Goal: Transaction & Acquisition: Obtain resource

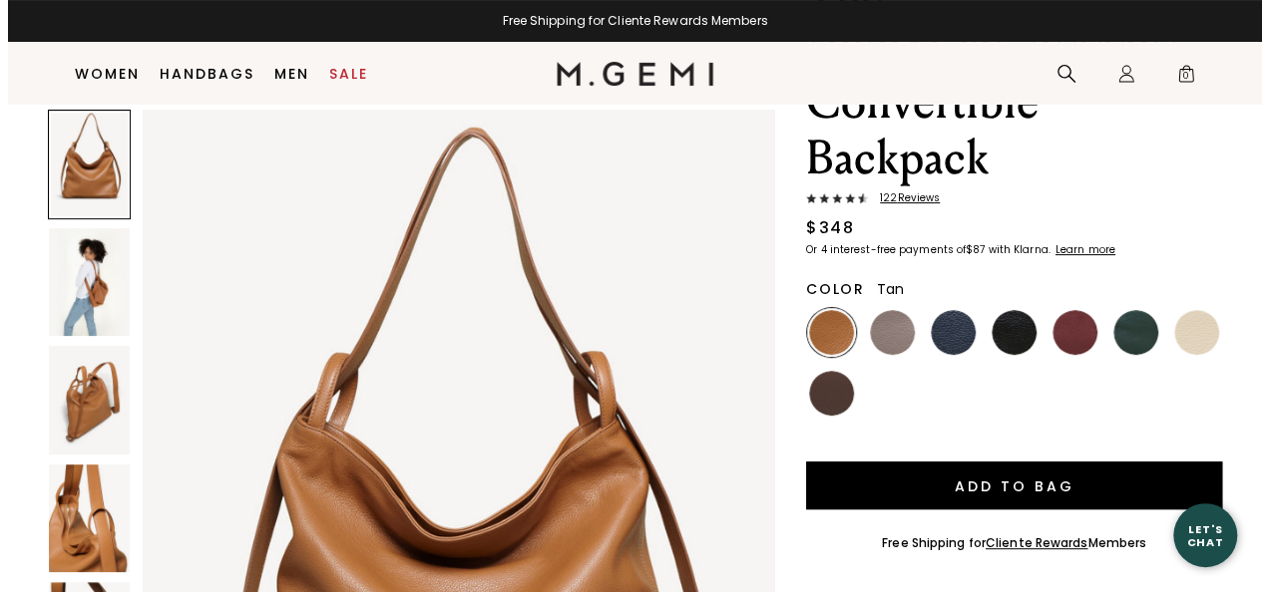
scroll to position [219, 0]
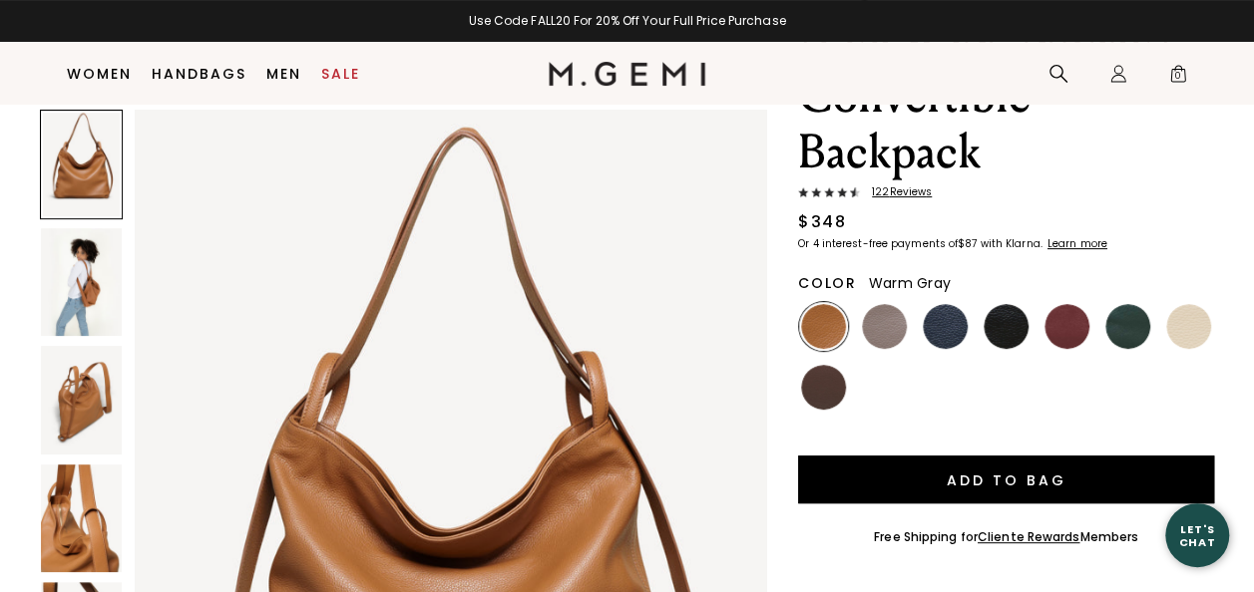
click at [870, 304] on img at bounding box center [884, 326] width 45 height 45
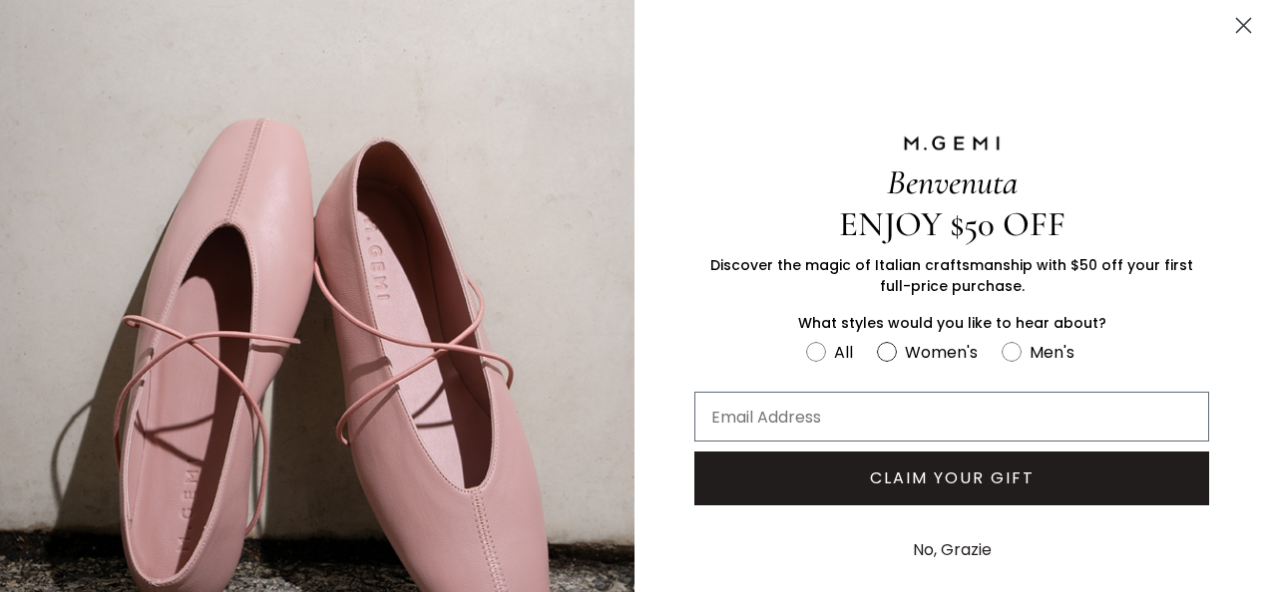
click at [877, 345] on circle "FULLSCREEN Form" at bounding box center [886, 351] width 19 height 19
click at [806, 339] on input "Women's" at bounding box center [805, 338] width 1 height 1
radio input "true"
click at [844, 403] on input "Email Address" at bounding box center [951, 417] width 515 height 50
type input "cathylutt@gmail.com"
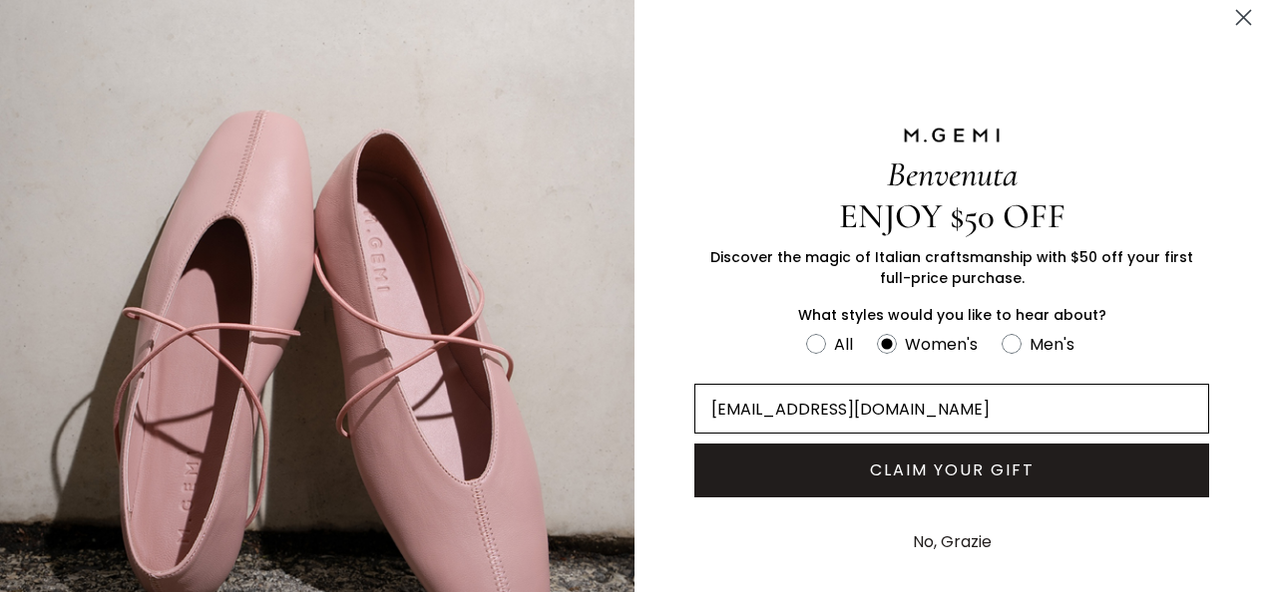
scroll to position [13, 0]
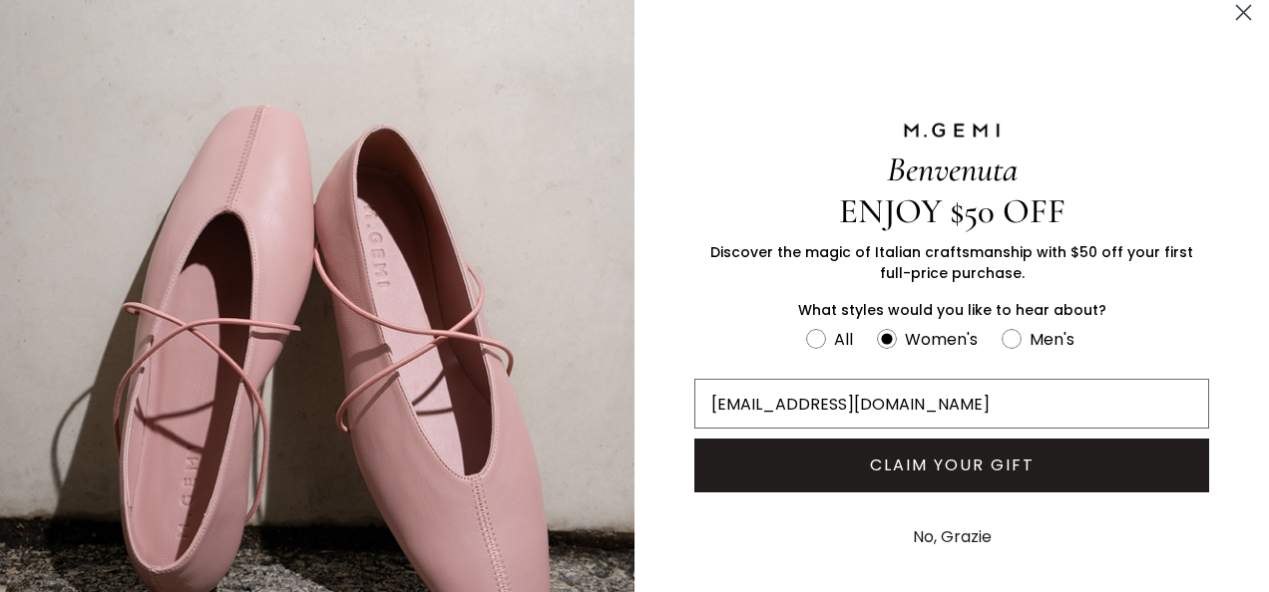
click at [860, 463] on button "CLAIM YOUR GIFT" at bounding box center [951, 466] width 515 height 54
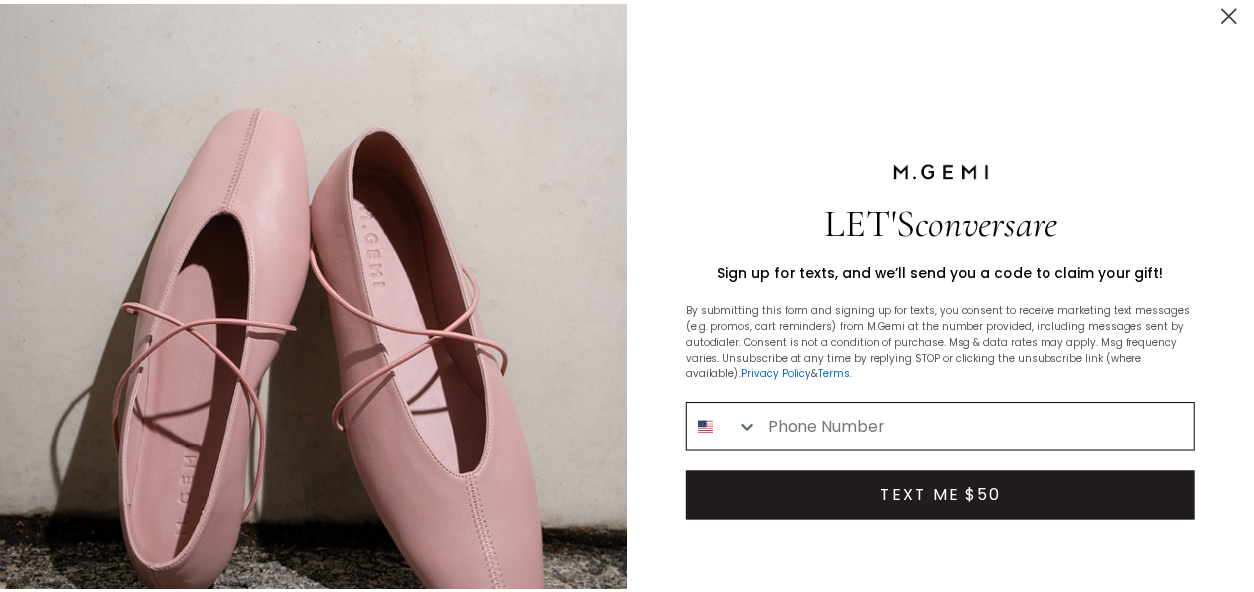
scroll to position [0, 0]
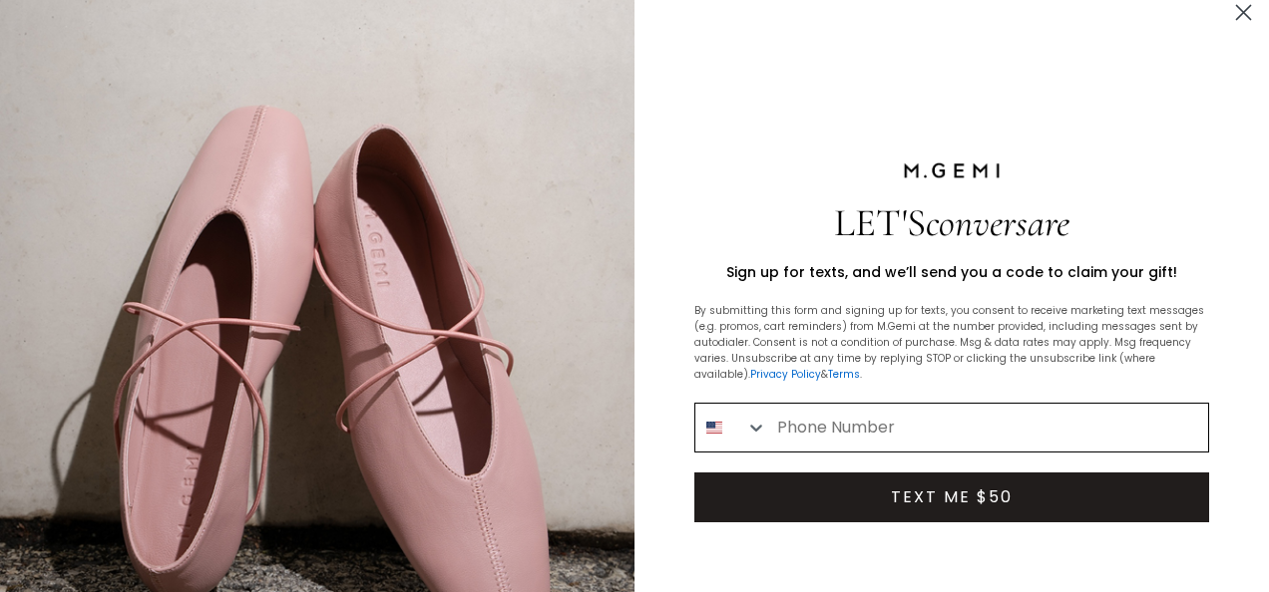
click at [897, 419] on input "Phone Number" at bounding box center [987, 428] width 441 height 48
type input "618-304-0425"
click at [956, 483] on button "TEXT ME $50" at bounding box center [951, 498] width 515 height 50
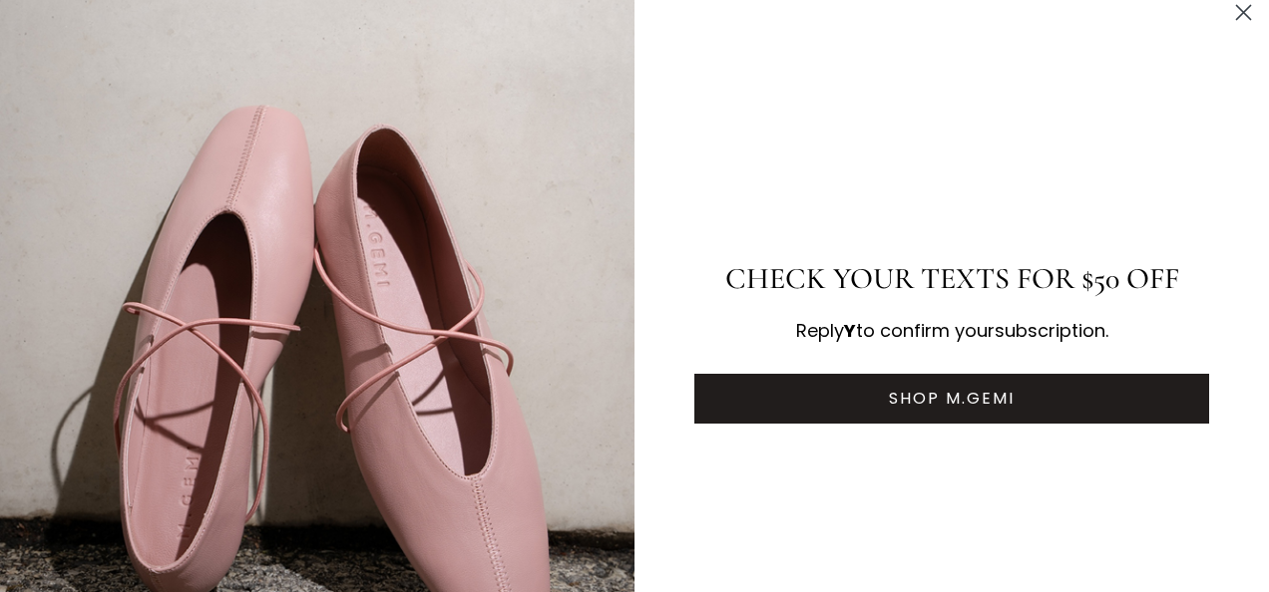
click at [904, 391] on button "SHOP M.GEMI" at bounding box center [951, 399] width 515 height 50
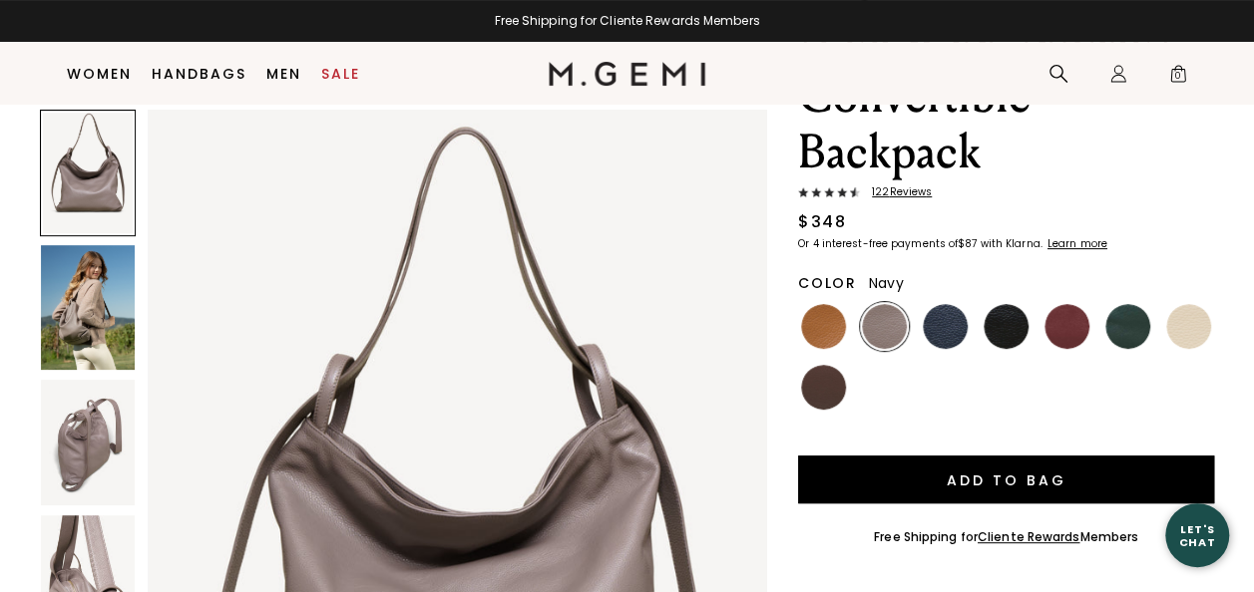
click at [954, 304] on img at bounding box center [945, 326] width 45 height 45
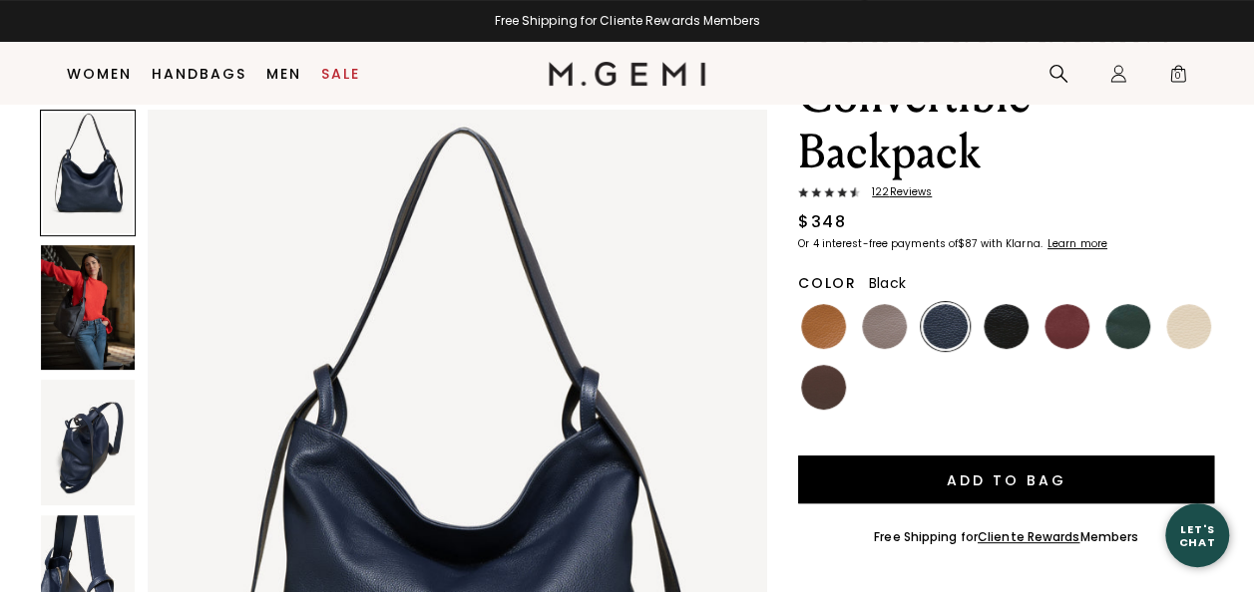
click at [1009, 304] on img at bounding box center [1006, 326] width 45 height 45
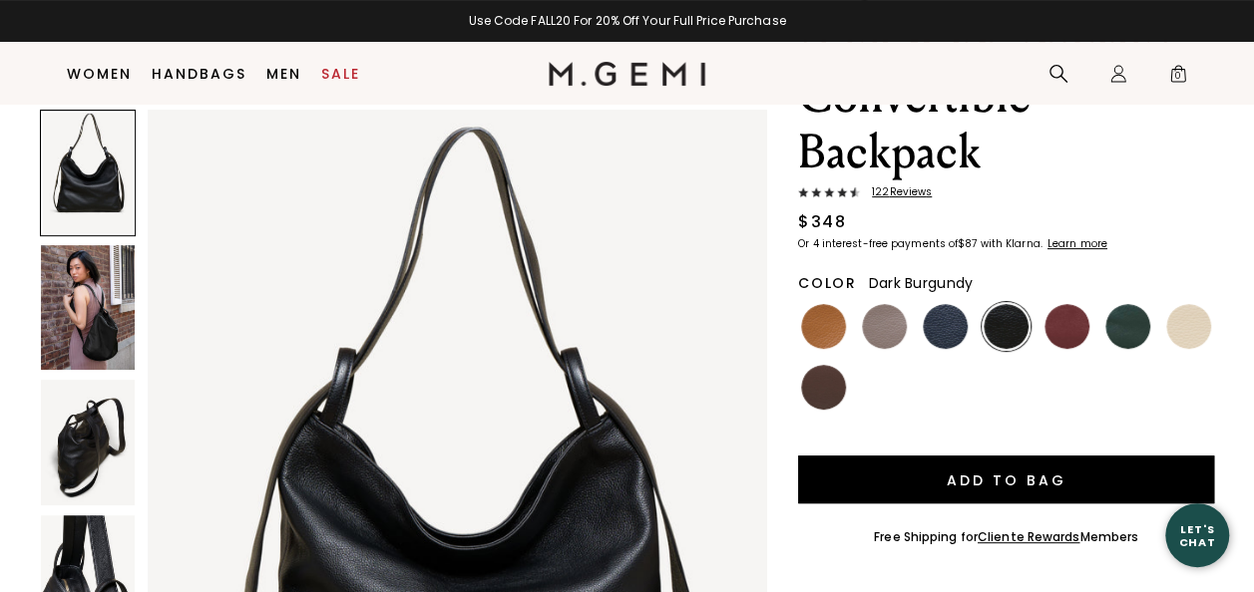
click at [1065, 304] on img at bounding box center [1066, 326] width 45 height 45
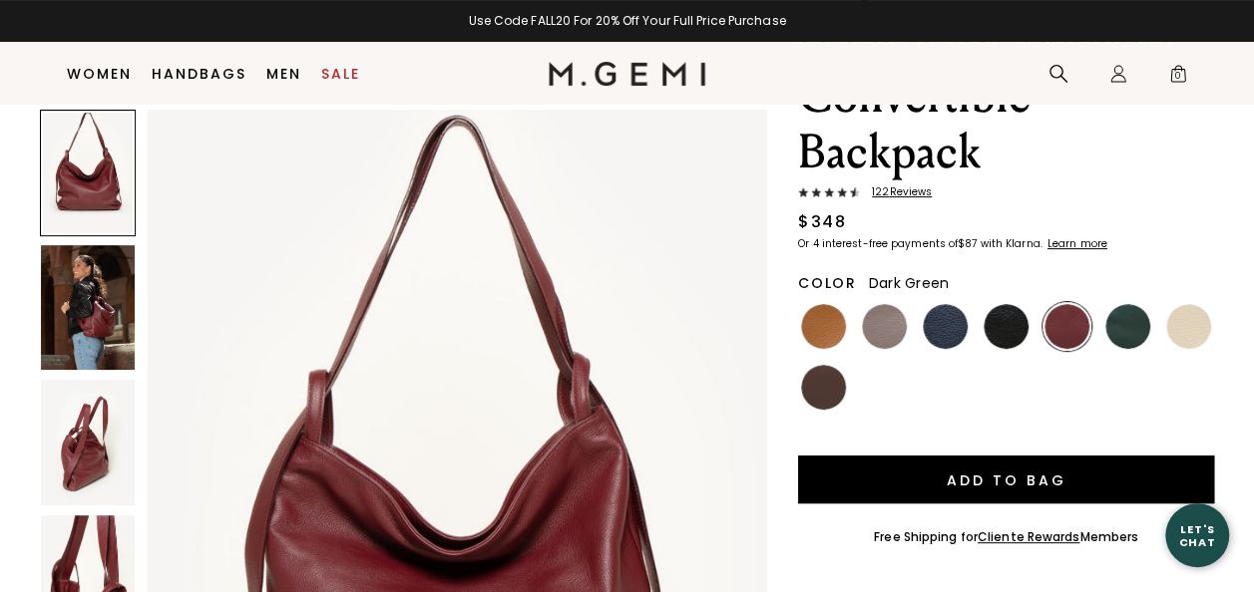
click at [1133, 304] on img at bounding box center [1127, 326] width 45 height 45
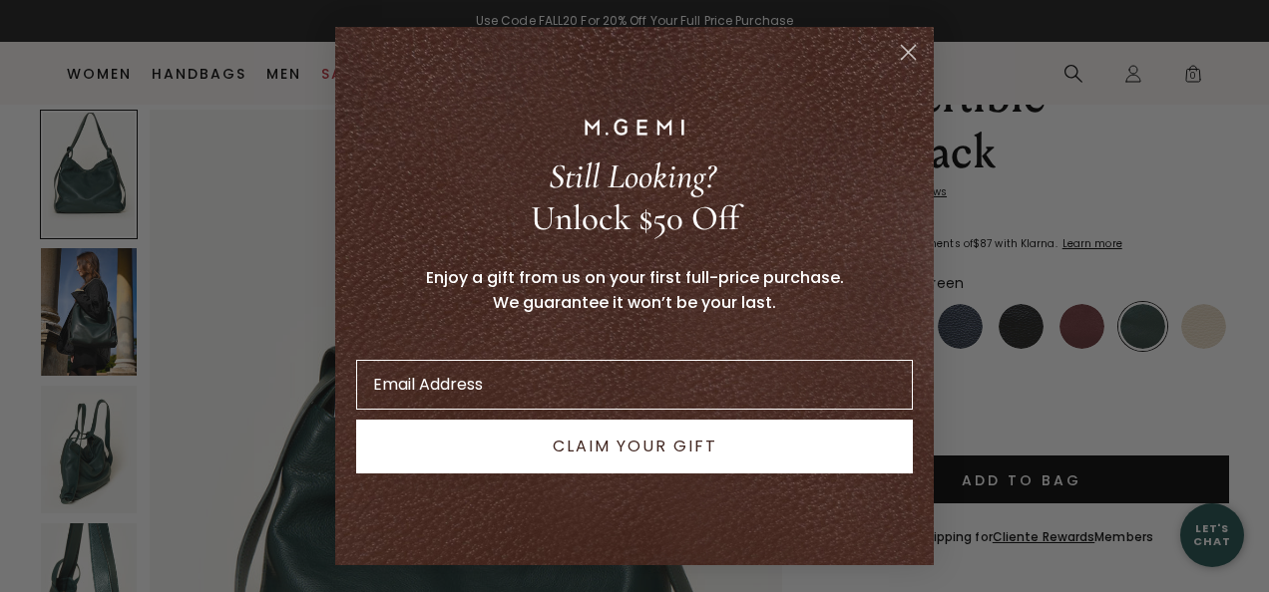
click at [910, 44] on circle "Close dialog" at bounding box center [908, 52] width 33 height 33
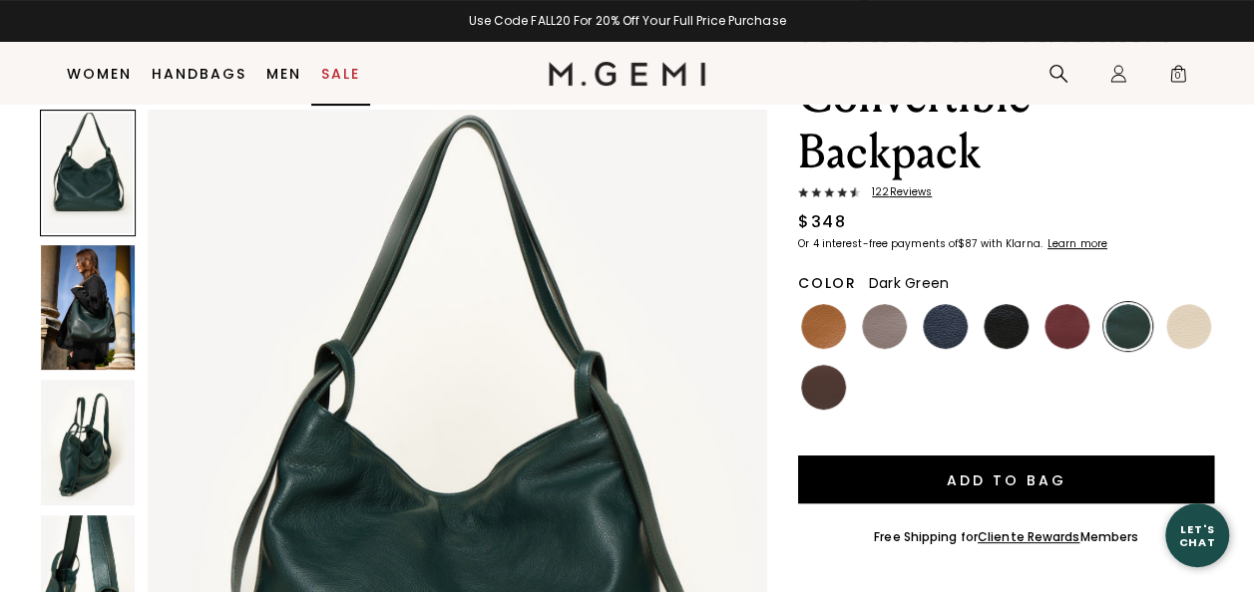
click at [336, 70] on link "Sale" at bounding box center [340, 74] width 39 height 16
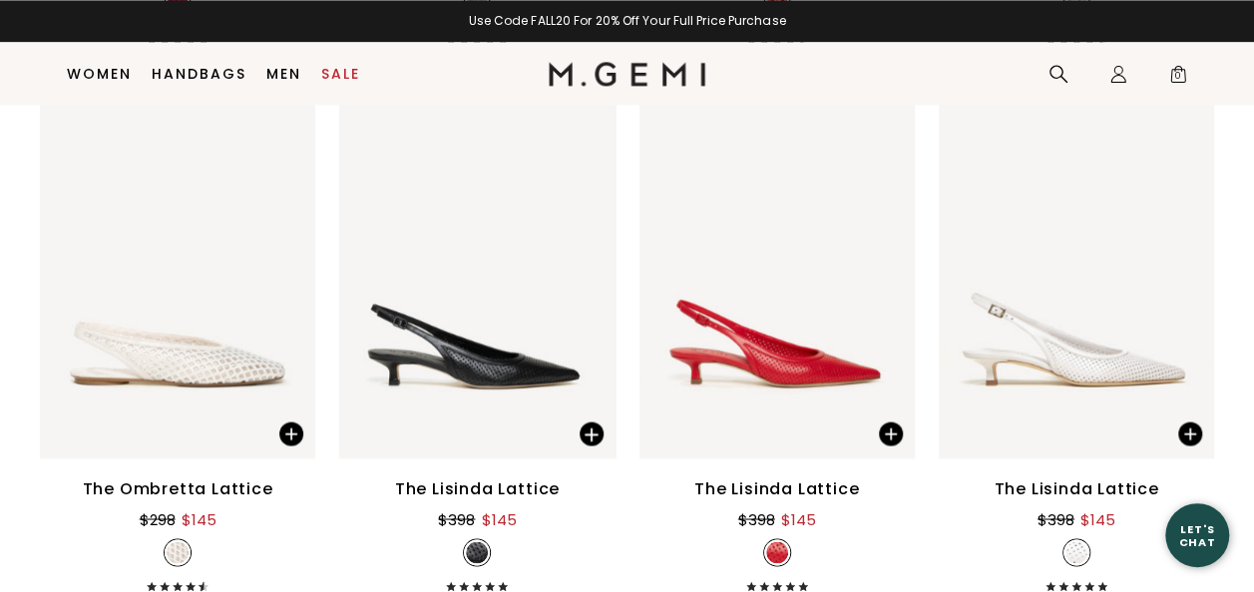
scroll to position [5907, 0]
